Goal: Task Accomplishment & Management: Manage account settings

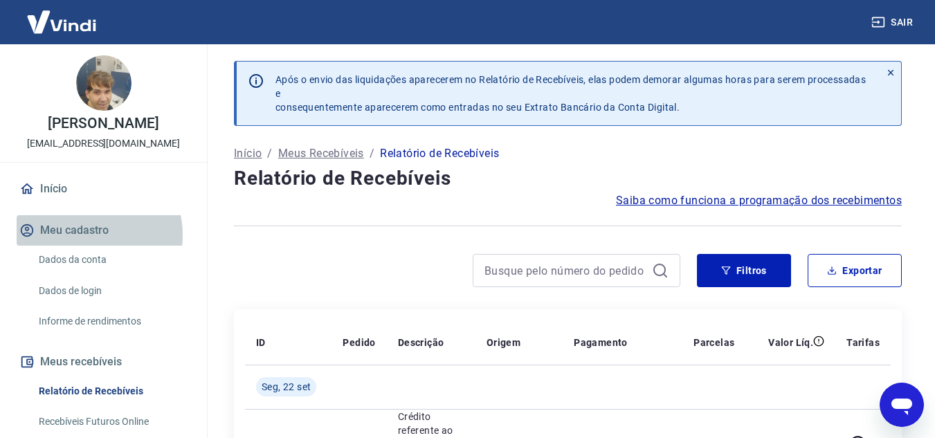
click at [80, 246] on button "Meu cadastro" at bounding box center [104, 230] width 174 height 30
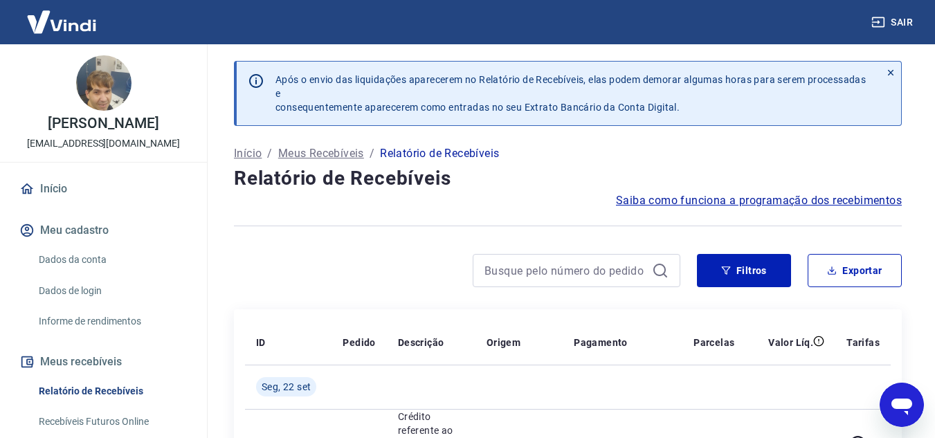
click at [55, 190] on link "Início" at bounding box center [104, 189] width 174 height 30
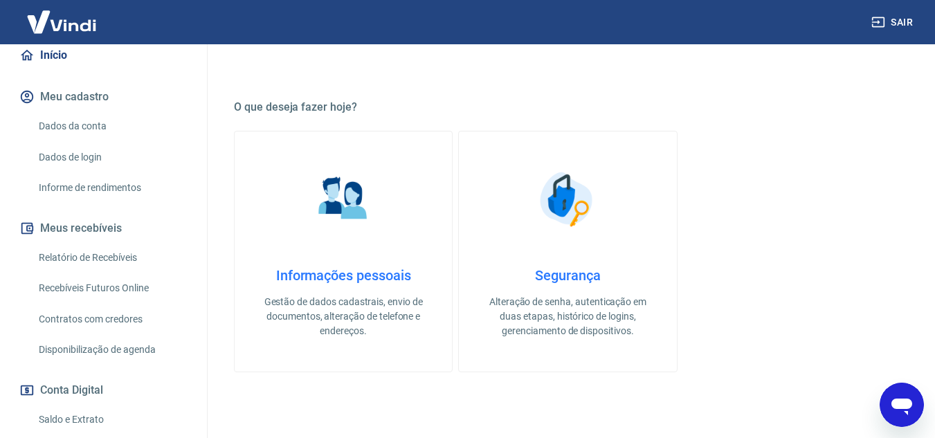
scroll to position [138, 0]
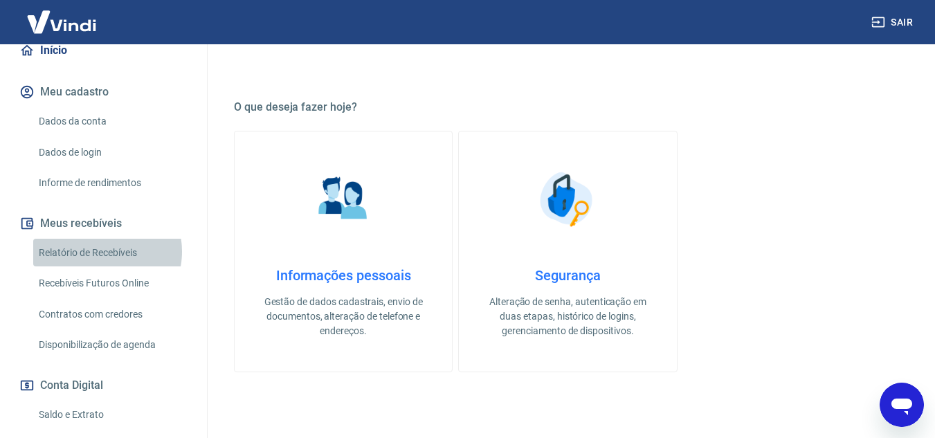
click at [102, 266] on link "Relatório de Recebíveis" at bounding box center [111, 253] width 157 height 28
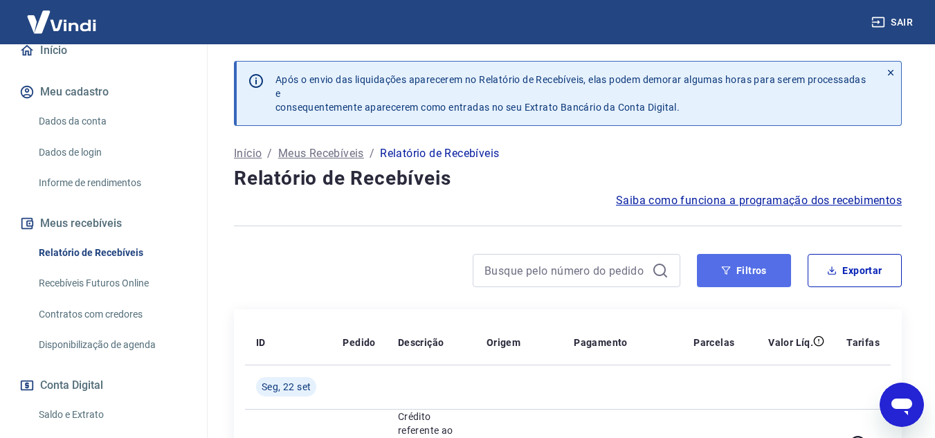
click at [744, 268] on button "Filtros" at bounding box center [744, 270] width 94 height 33
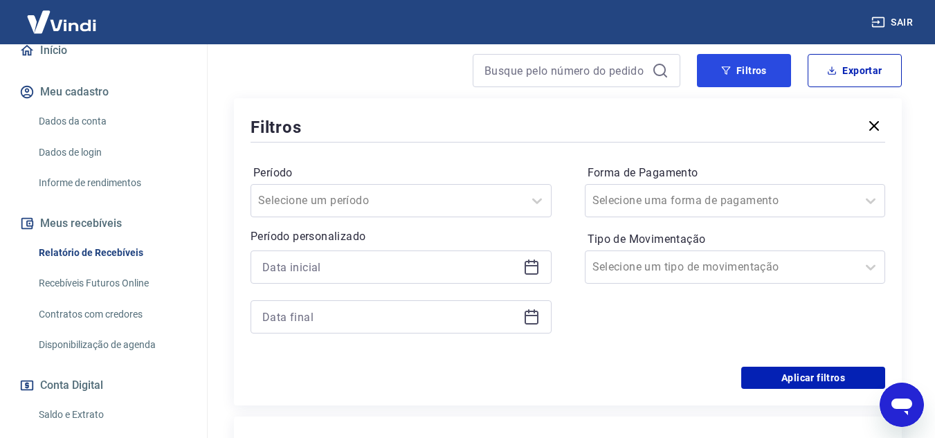
scroll to position [208, 0]
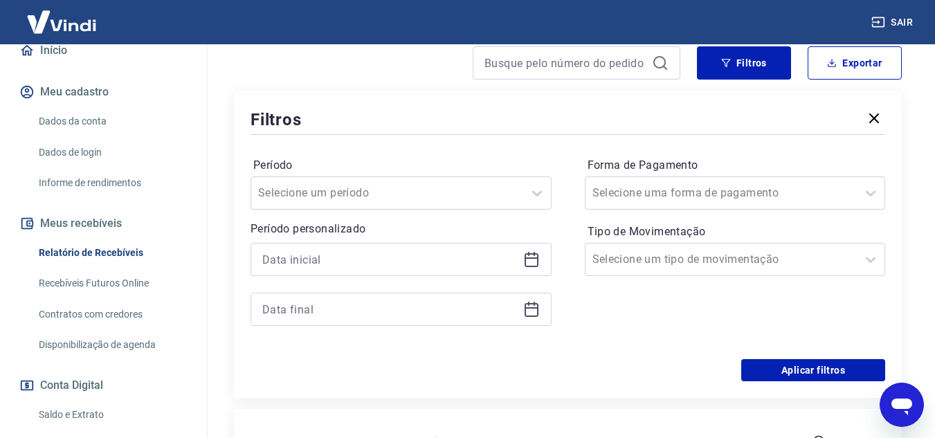
click at [864, 122] on button "button" at bounding box center [874, 119] width 22 height 24
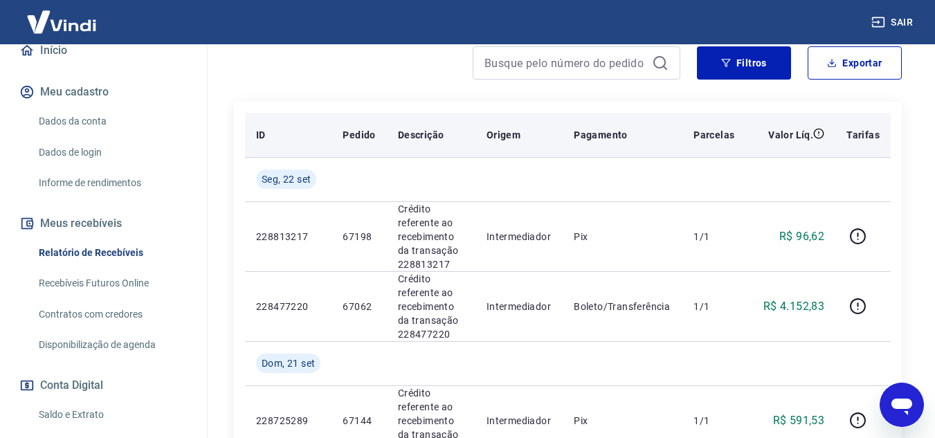
click at [871, 117] on th "Tarifas" at bounding box center [862, 135] width 55 height 44
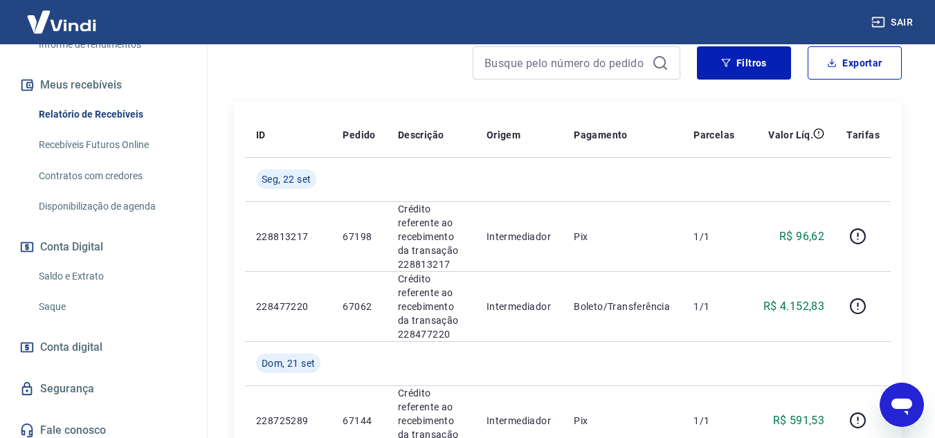
scroll to position [299, 0]
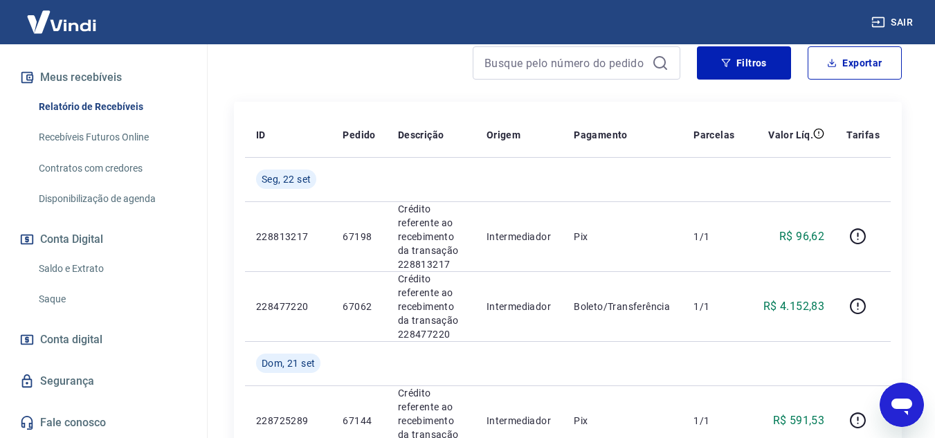
click at [72, 260] on link "Saldo e Extrato" at bounding box center [111, 269] width 157 height 28
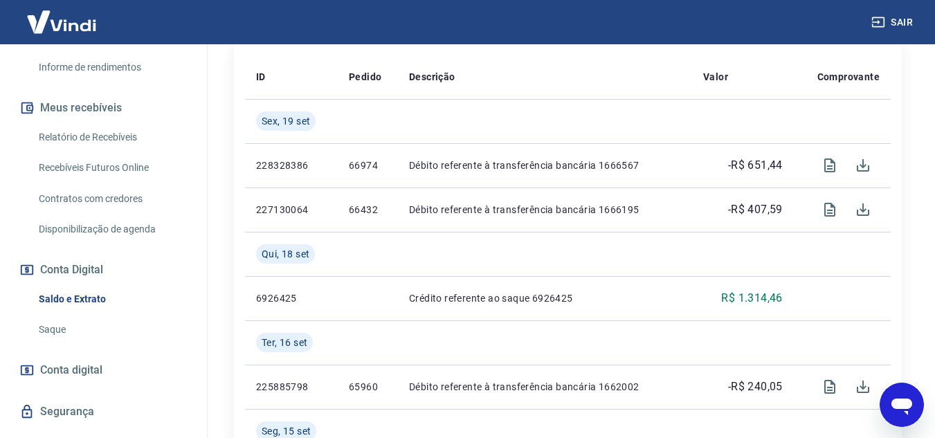
scroll to position [230, 0]
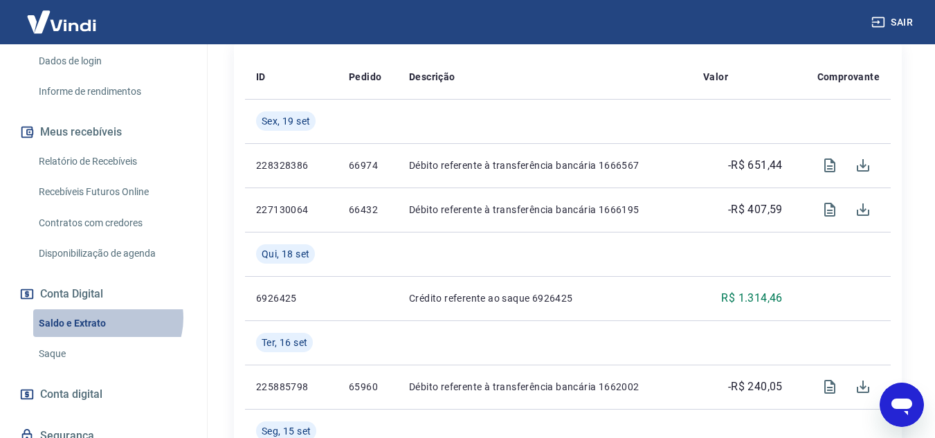
click at [104, 332] on link "Saldo e Extrato" at bounding box center [111, 323] width 157 height 28
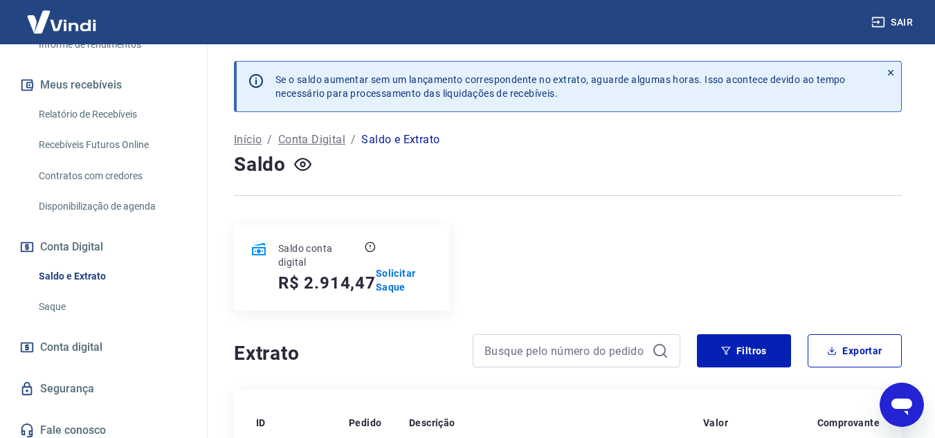
scroll to position [208, 0]
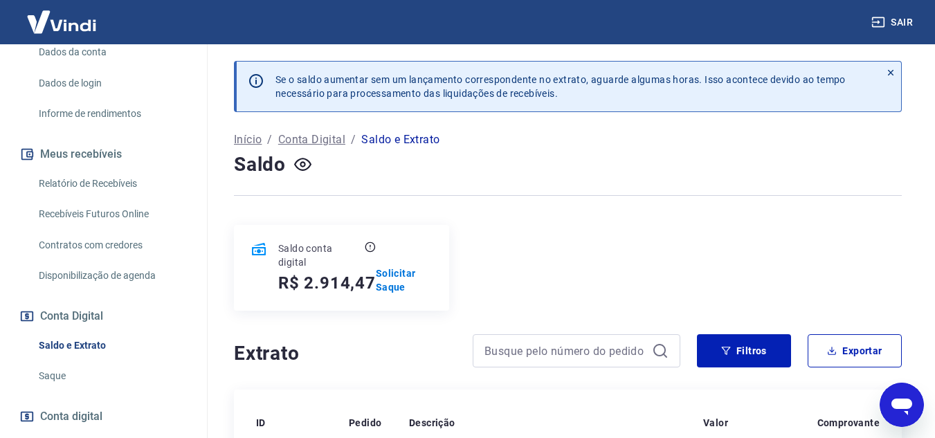
drag, startPoint x: 136, startPoint y: 185, endPoint x: 164, endPoint y: 179, distance: 28.9
click at [136, 185] on link "Relatório de Recebíveis" at bounding box center [111, 184] width 157 height 28
